Goal: Check status: Check status

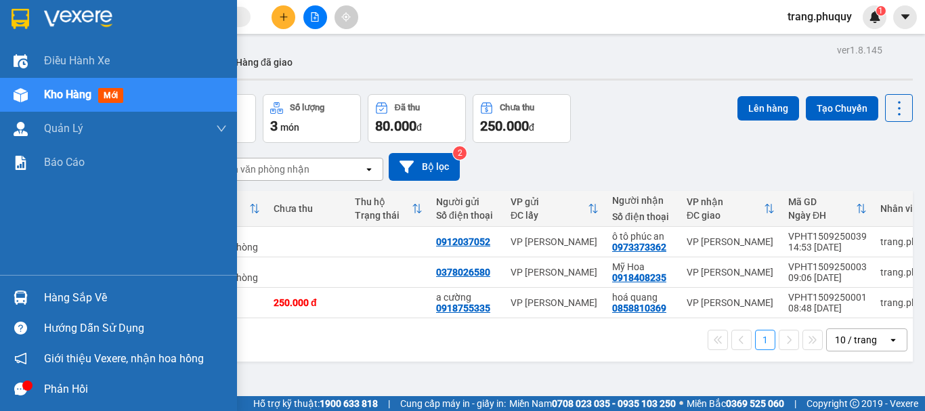
click at [30, 96] on div at bounding box center [21, 95] width 24 height 24
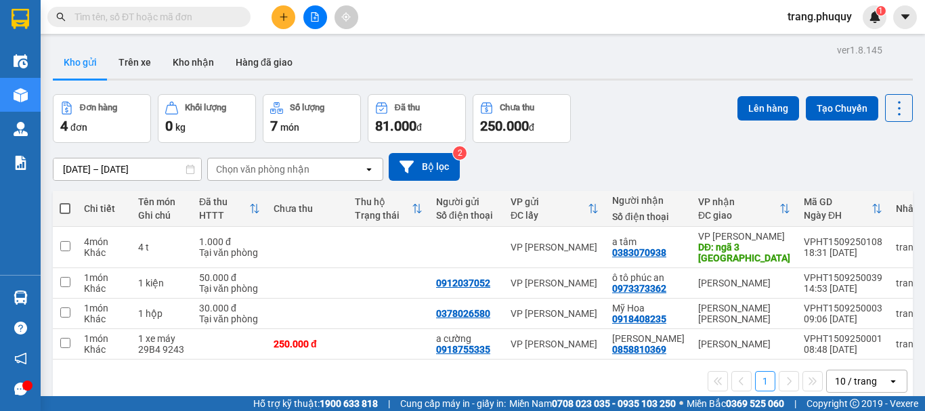
click at [126, 13] on input "text" at bounding box center [155, 16] width 160 height 15
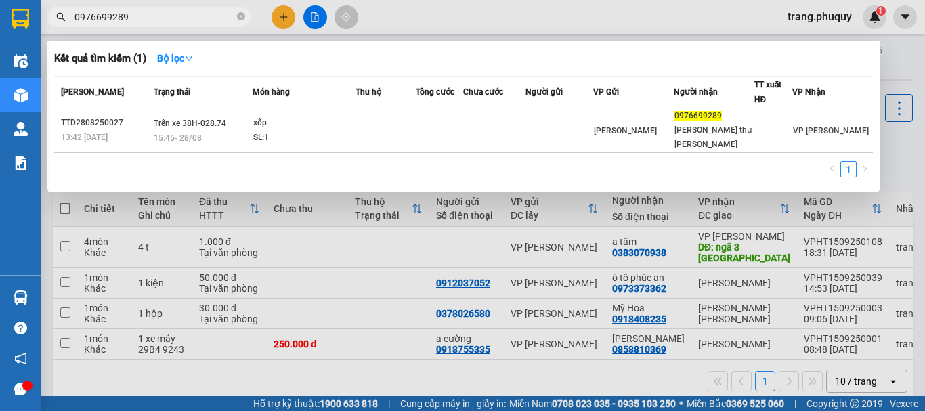
click at [148, 21] on input "0976699289" at bounding box center [155, 16] width 160 height 15
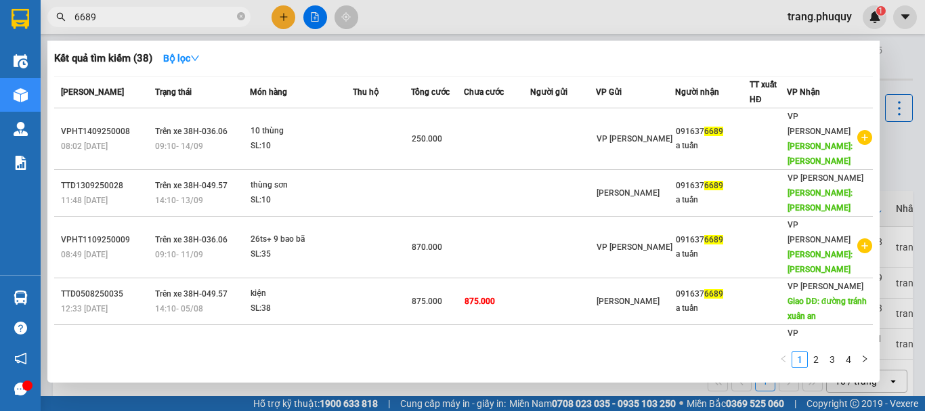
type input "6689"
